Goal: Information Seeking & Learning: Learn about a topic

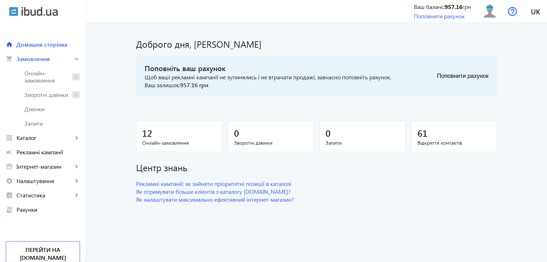
click at [34, 135] on span "Каталог" at bounding box center [44, 137] width 56 height 7
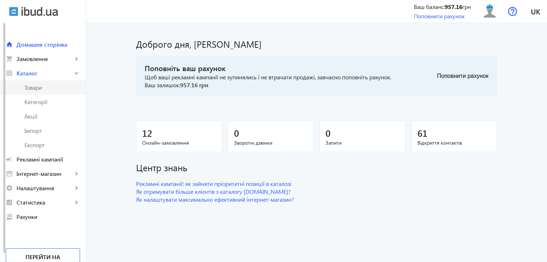
click at [55, 90] on span "Товари" at bounding box center [52, 87] width 56 height 7
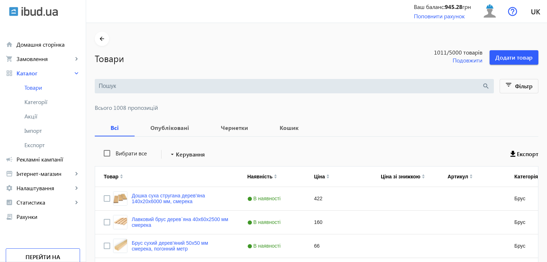
click at [136, 86] on input "search" at bounding box center [290, 86] width 383 height 8
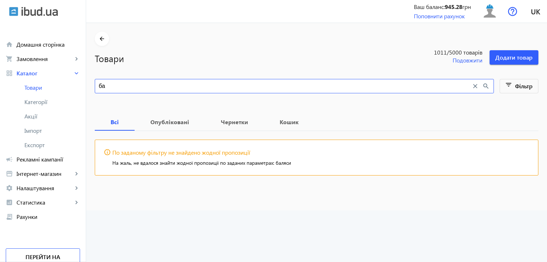
type input "б"
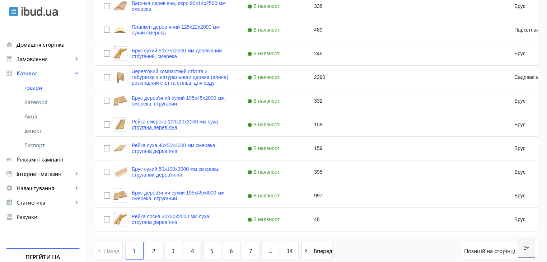
scroll to position [703, 0]
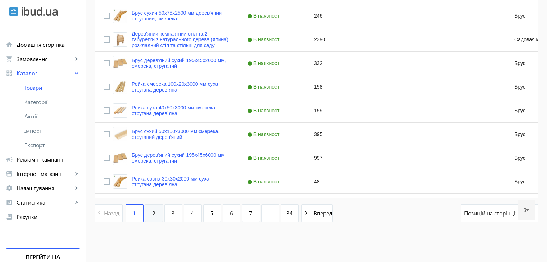
click at [146, 211] on link "2" at bounding box center [154, 213] width 18 height 18
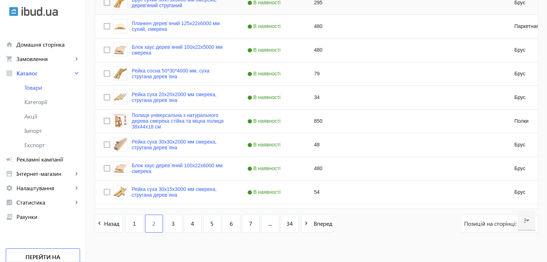
scroll to position [703, 0]
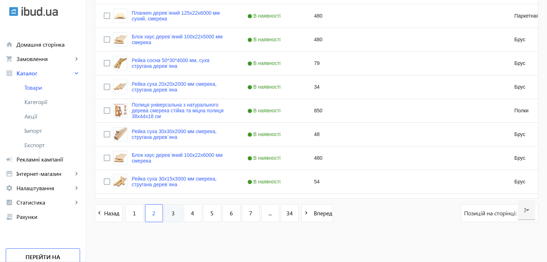
click at [167, 208] on link "3" at bounding box center [173, 213] width 18 height 18
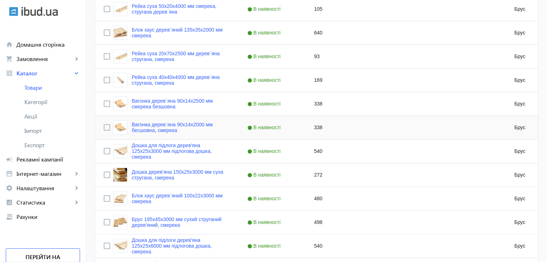
scroll to position [703, 0]
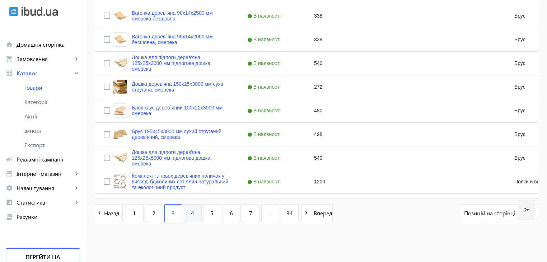
click at [195, 212] on link "4" at bounding box center [193, 213] width 18 height 18
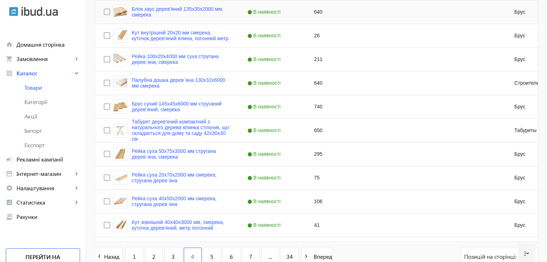
scroll to position [703, 0]
